Goal: Task Accomplishment & Management: Use online tool/utility

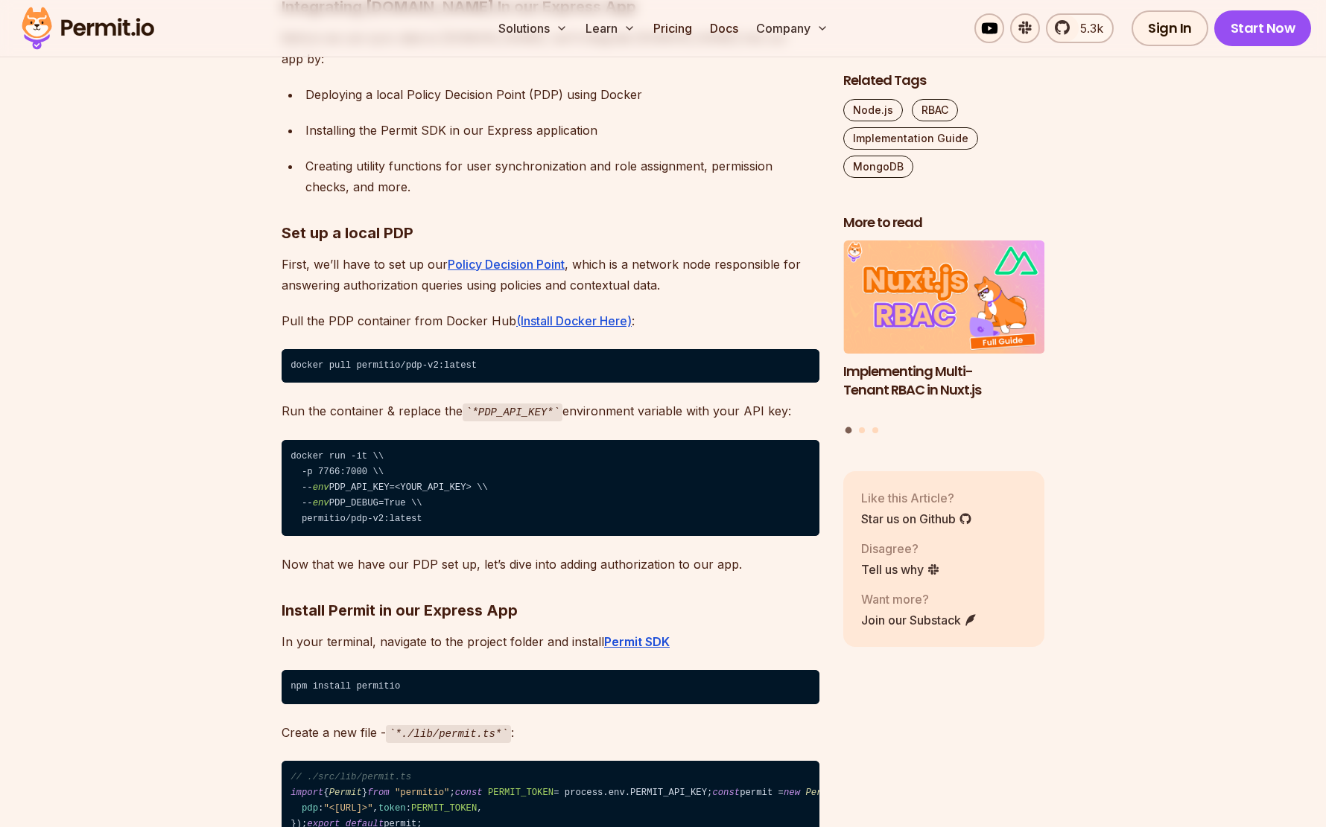
scroll to position [17522, 0]
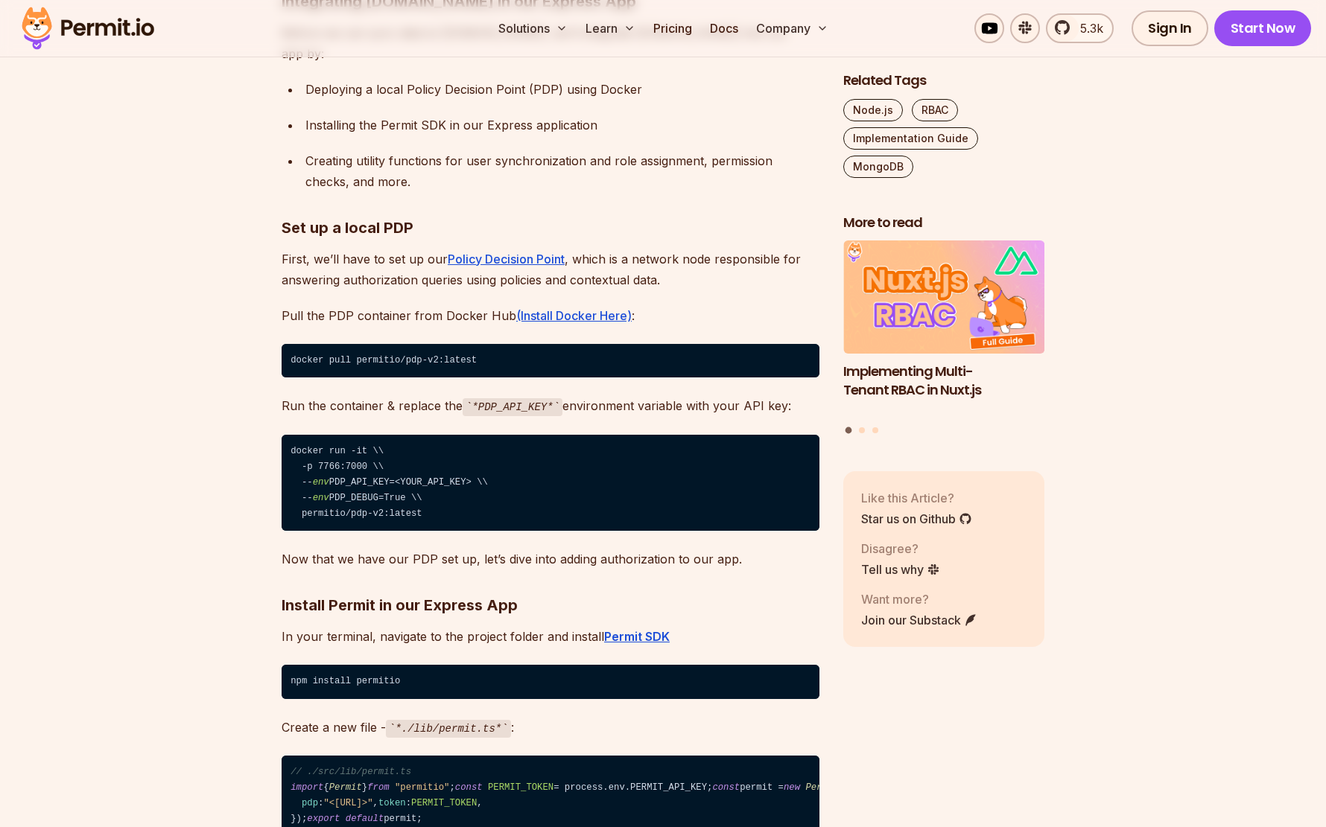
drag, startPoint x: 371, startPoint y: 680, endPoint x: 646, endPoint y: 682, distance: 275.6
copy code "mongodb://localhost: 27017 /permit-express-mongo-app"
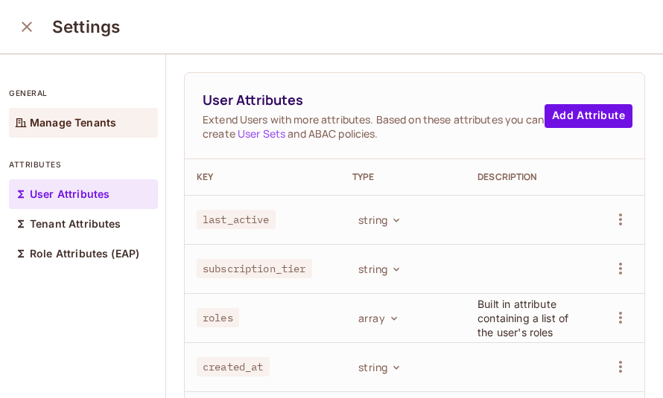
scroll to position [1, 0]
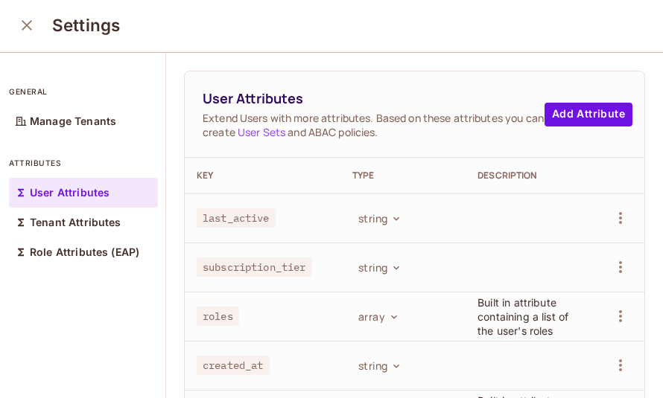
click at [25, 20] on icon "close" at bounding box center [27, 25] width 18 height 18
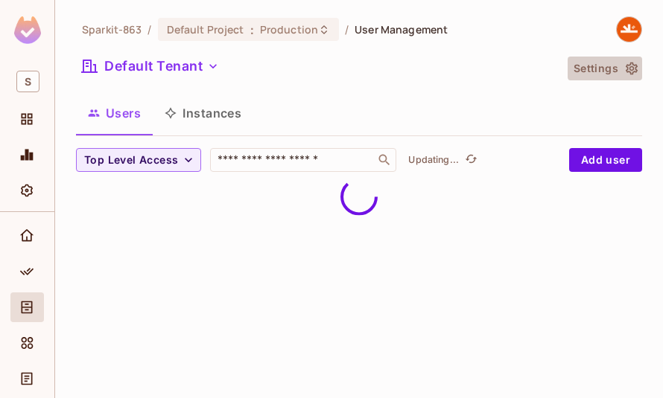
click at [611, 66] on button "Settings" at bounding box center [604, 69] width 74 height 24
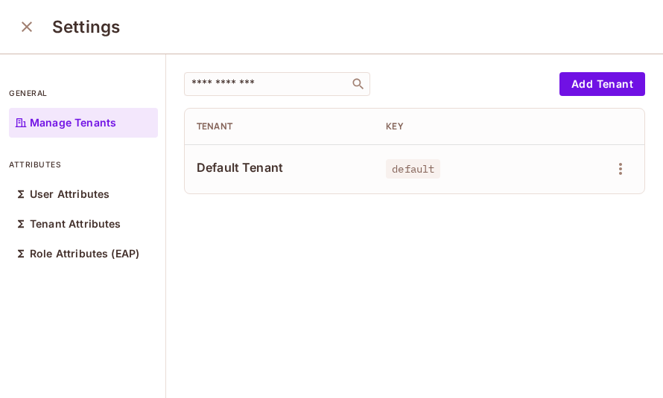
click at [28, 27] on icon "close" at bounding box center [27, 27] width 10 height 10
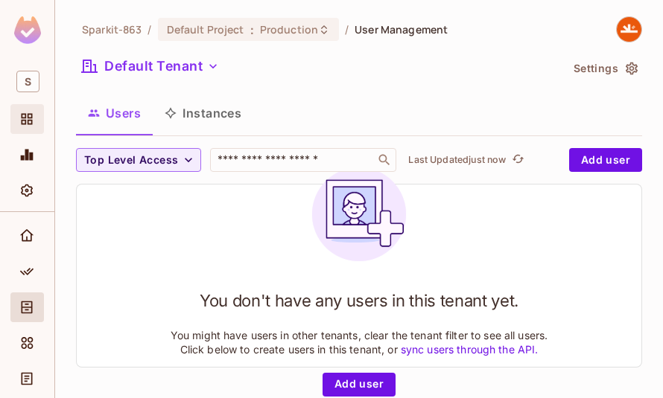
click at [28, 115] on icon "Projects" at bounding box center [27, 119] width 11 height 11
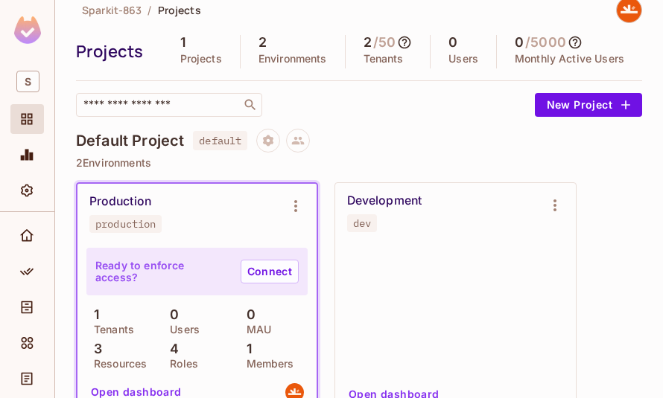
scroll to position [24, 0]
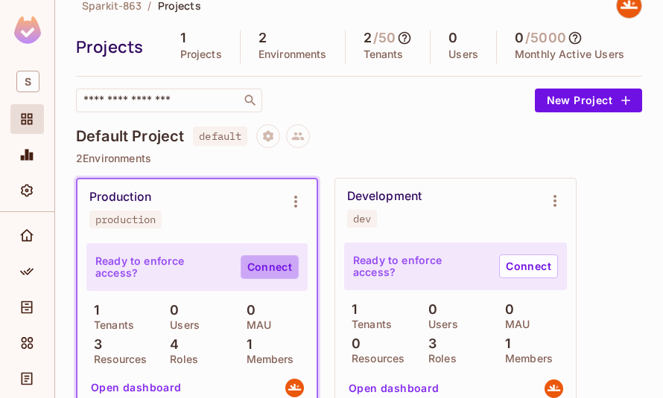
click at [270, 261] on link "Connect" at bounding box center [270, 267] width 58 height 24
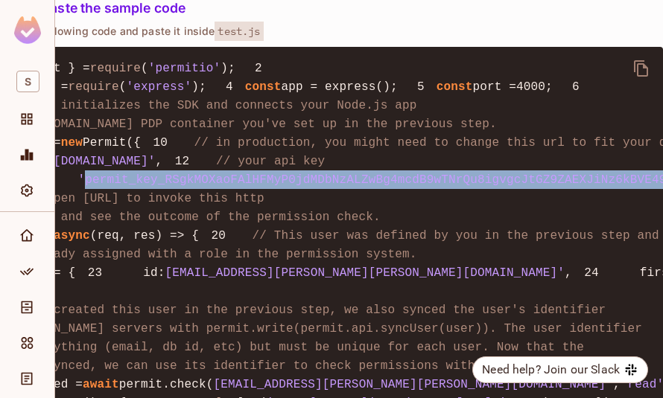
scroll to position [0, 135]
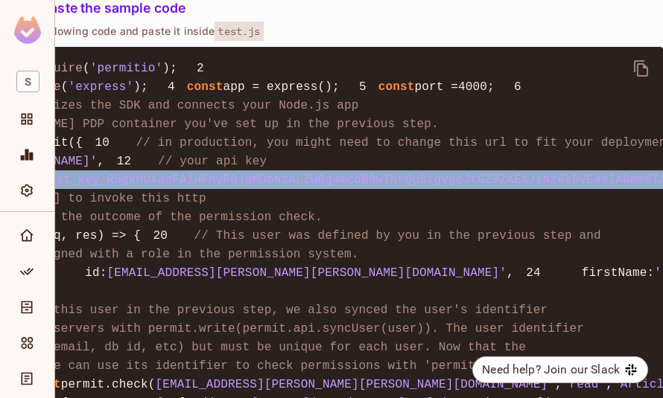
drag, startPoint x: 149, startPoint y: 298, endPoint x: 637, endPoint y: 291, distance: 488.6
click at [637, 187] on span "'permit_key_RSgkMOXaoFAlHFMyP0jdMDbNzALZwBg4mcdB9wTNrQu8igvgcJtGZ9ZAEXJiNz6kBVE…" at bounding box center [379, 180] width 719 height 13
copy span "permit_key_RSgkMOXaoFAlHFMyP0jdMDbNzALZwBg4mcdB9wTNrQu8igvgcJtGZ9ZAEXJiNz6kBVE4…"
